Goal: Transaction & Acquisition: Purchase product/service

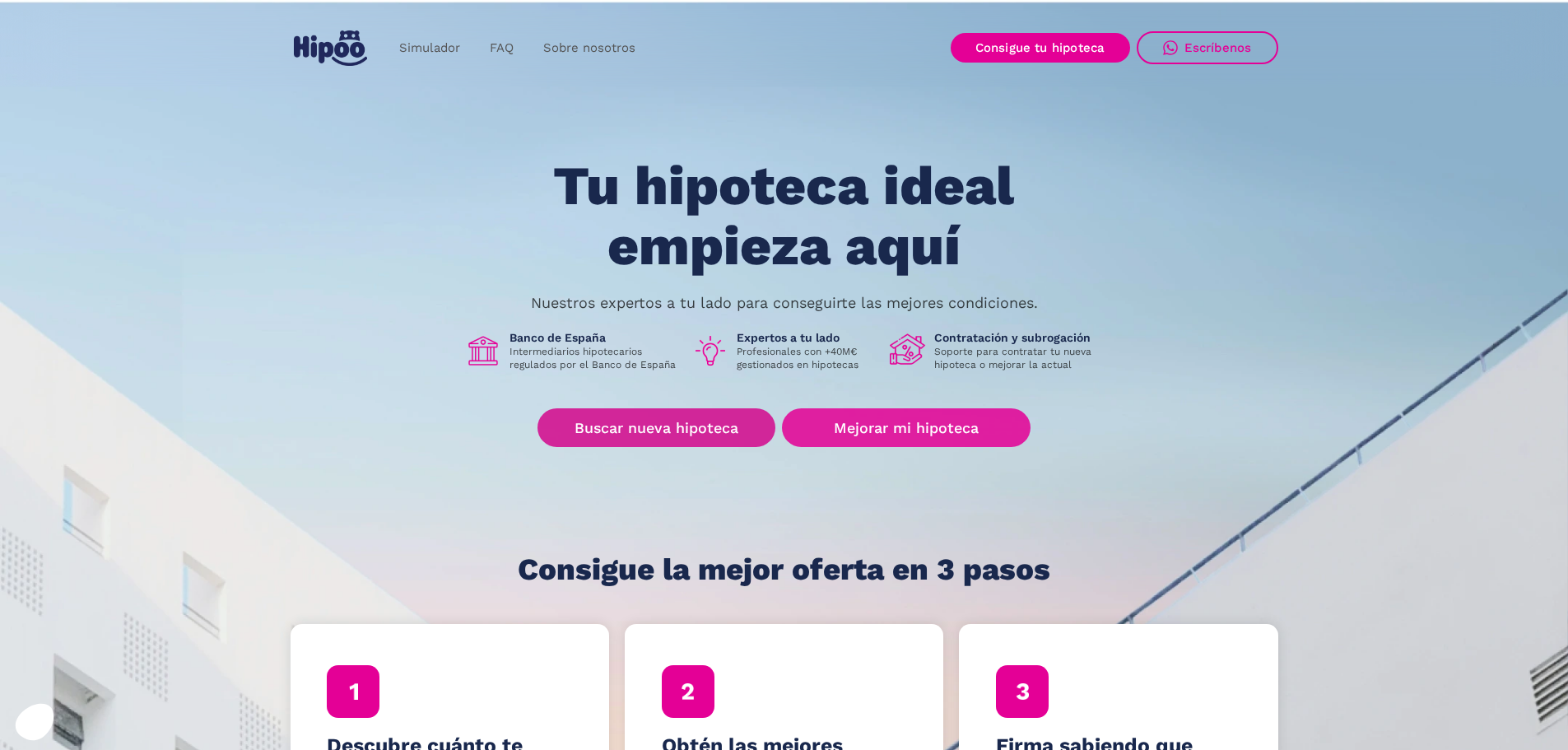
click at [763, 430] on link "Buscar nueva hipoteca" at bounding box center [656, 427] width 238 height 39
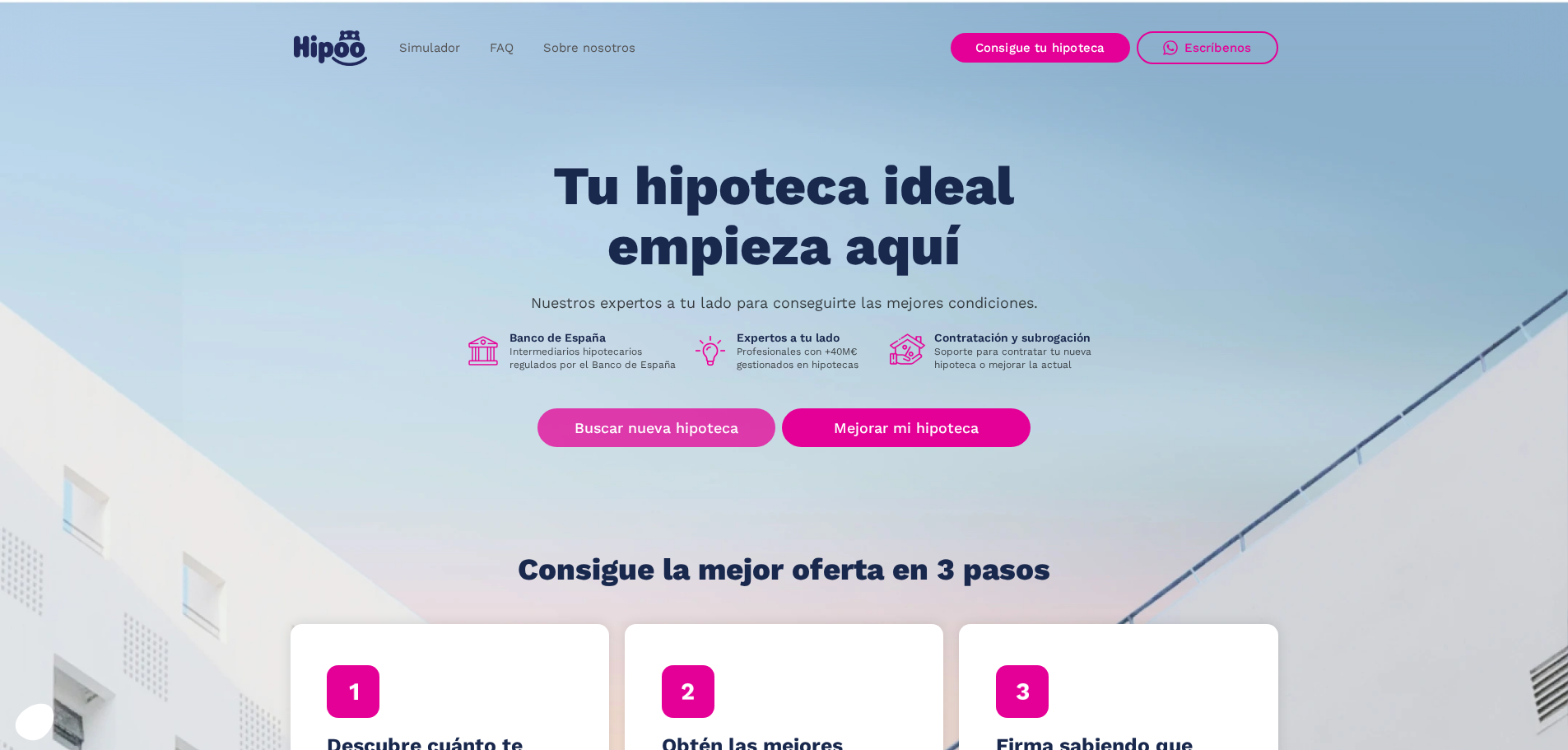
click at [691, 429] on link "Buscar nueva hipoteca" at bounding box center [656, 427] width 238 height 39
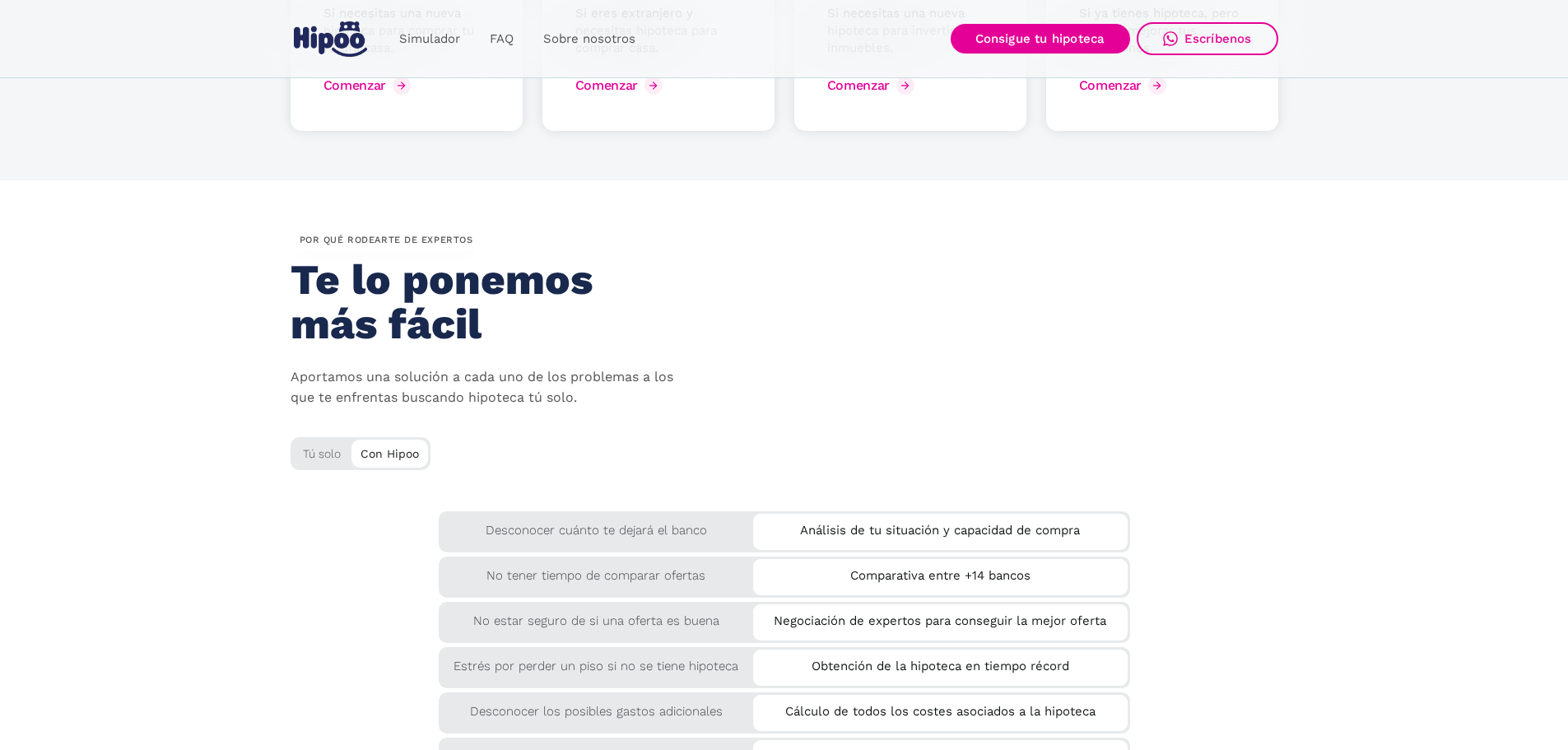
scroll to position [2716, 0]
